Goal: Navigation & Orientation: Find specific page/section

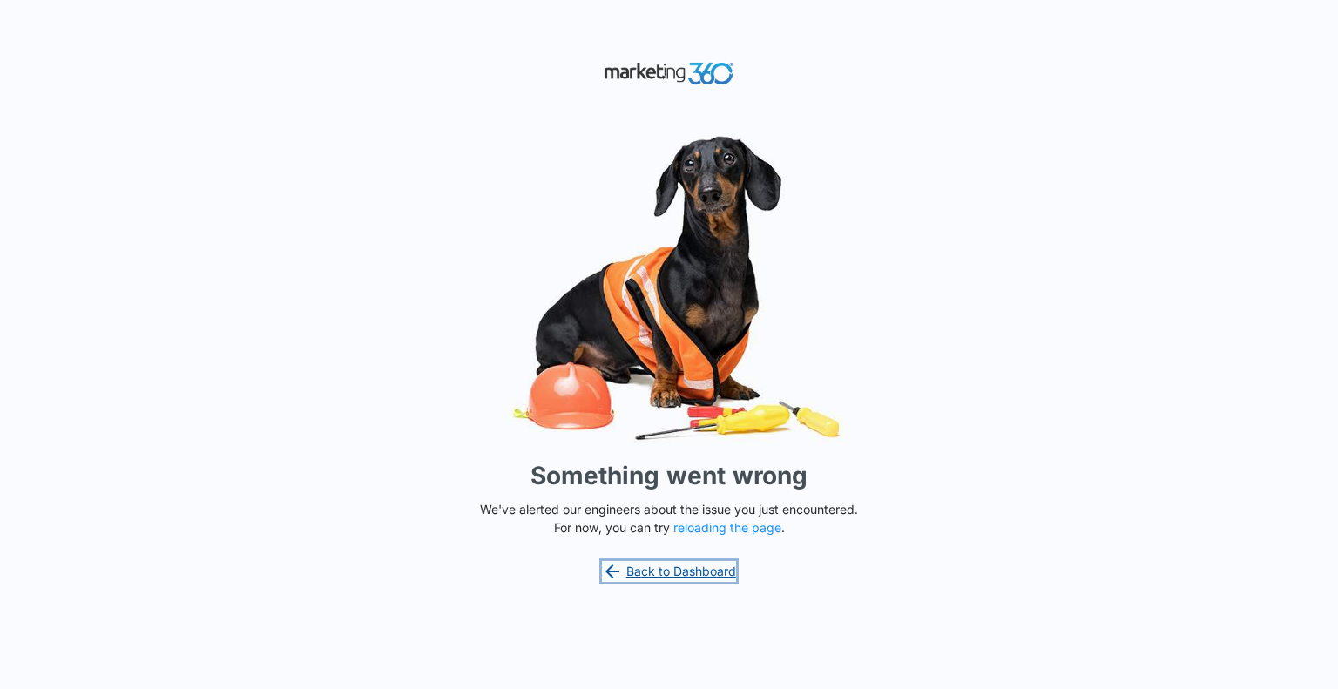
click at [708, 569] on link "Back to Dashboard" at bounding box center [669, 571] width 134 height 21
